Goal: Find specific page/section: Find specific page/section

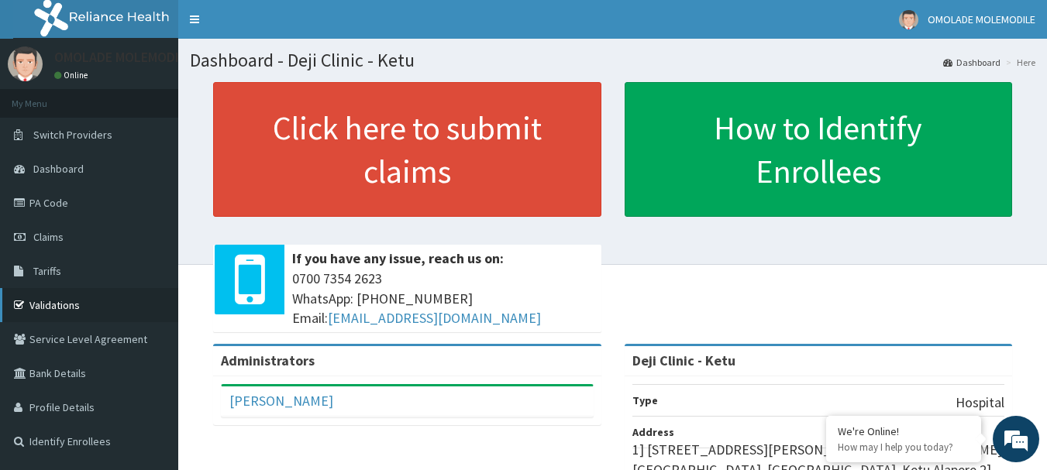
click at [60, 306] on link "Validations" at bounding box center [89, 305] width 178 height 34
click at [56, 311] on link "Validations" at bounding box center [89, 305] width 178 height 34
